Goal: Information Seeking & Learning: Learn about a topic

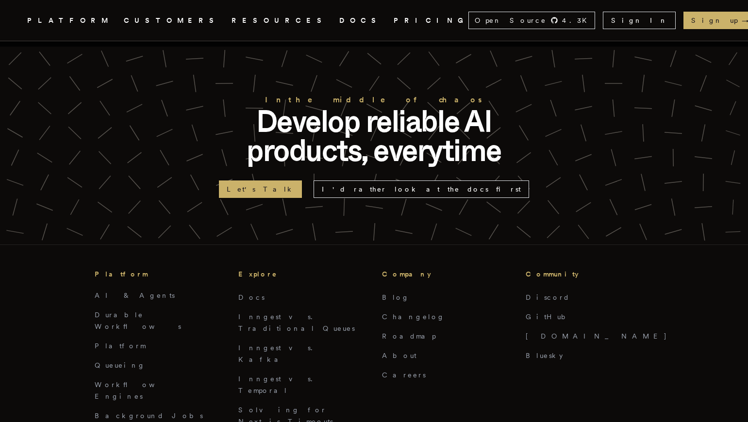
scroll to position [2131, 0]
click at [273, 344] on link "Inngest vs. Kafka" at bounding box center [278, 353] width 80 height 19
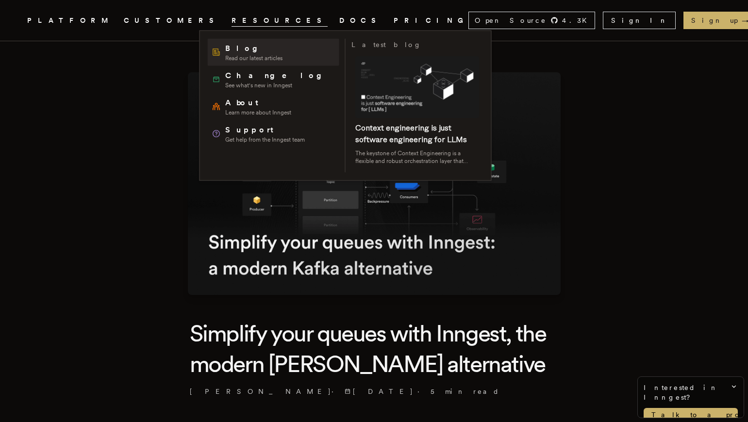
click at [235, 48] on span "Blog" at bounding box center [253, 49] width 57 height 12
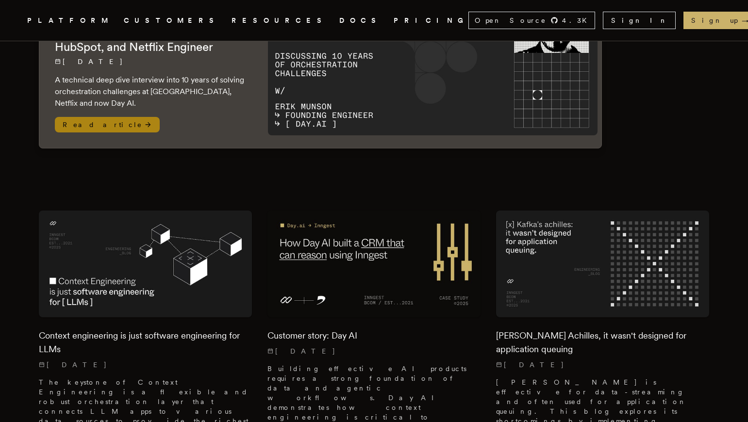
scroll to position [159, 0]
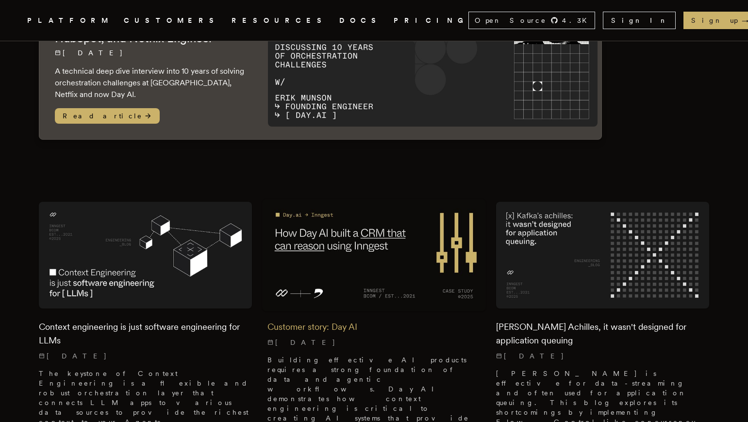
click at [353, 227] on img at bounding box center [374, 255] width 224 height 112
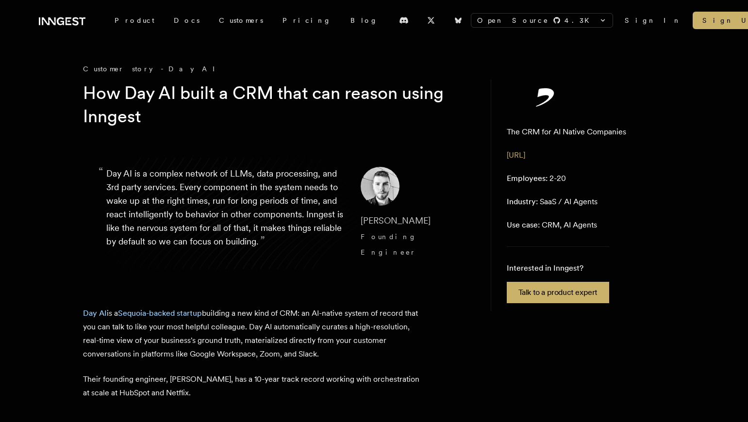
click at [71, 26] on icon at bounding box center [62, 22] width 47 height 12
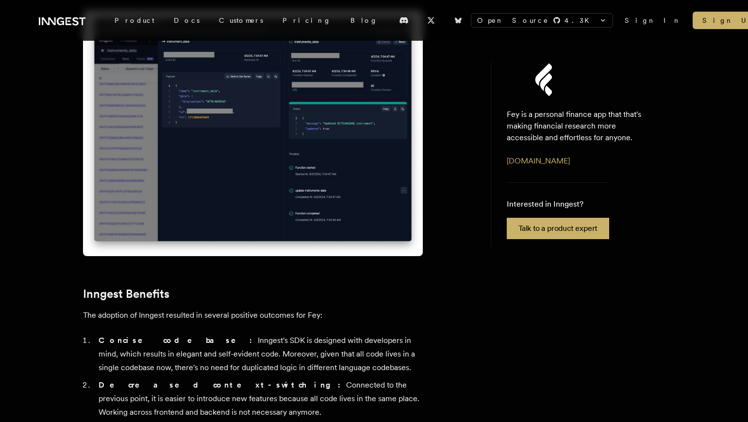
scroll to position [2327, 0]
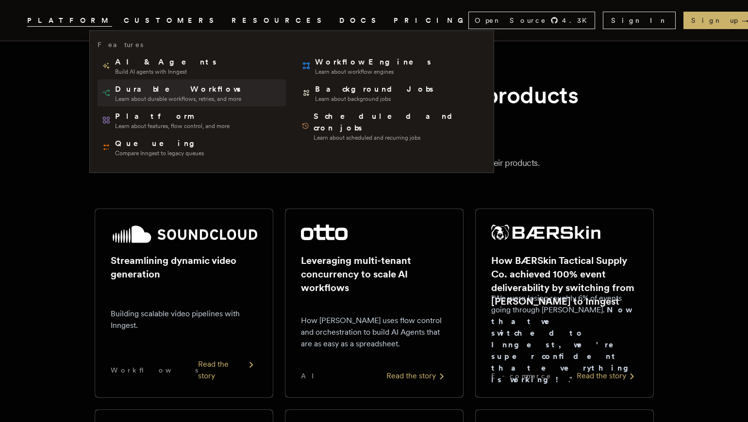
click at [147, 88] on span "Durable Workflows" at bounding box center [178, 89] width 127 height 12
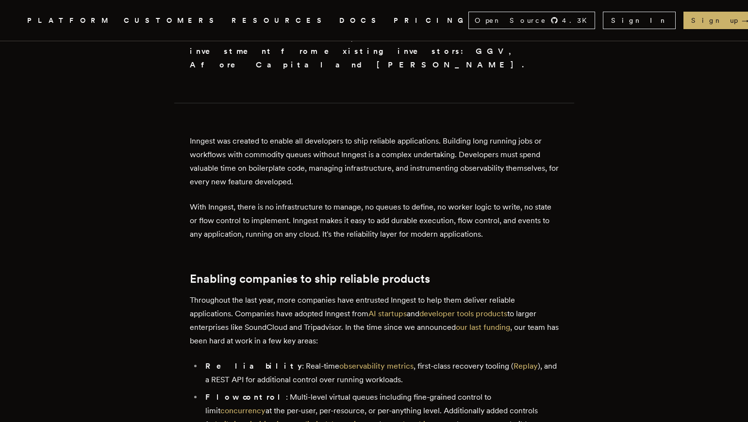
scroll to position [453, 0]
